Goal: Task Accomplishment & Management: Complete application form

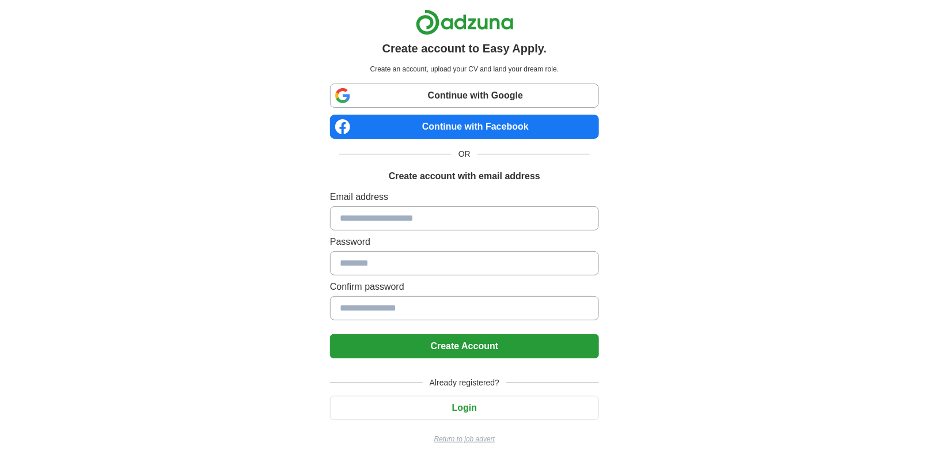
click at [370, 219] on input at bounding box center [464, 218] width 269 height 24
type input "**********"
click at [419, 266] on input at bounding box center [464, 263] width 269 height 24
type input "********"
